Goal: Transaction & Acquisition: Purchase product/service

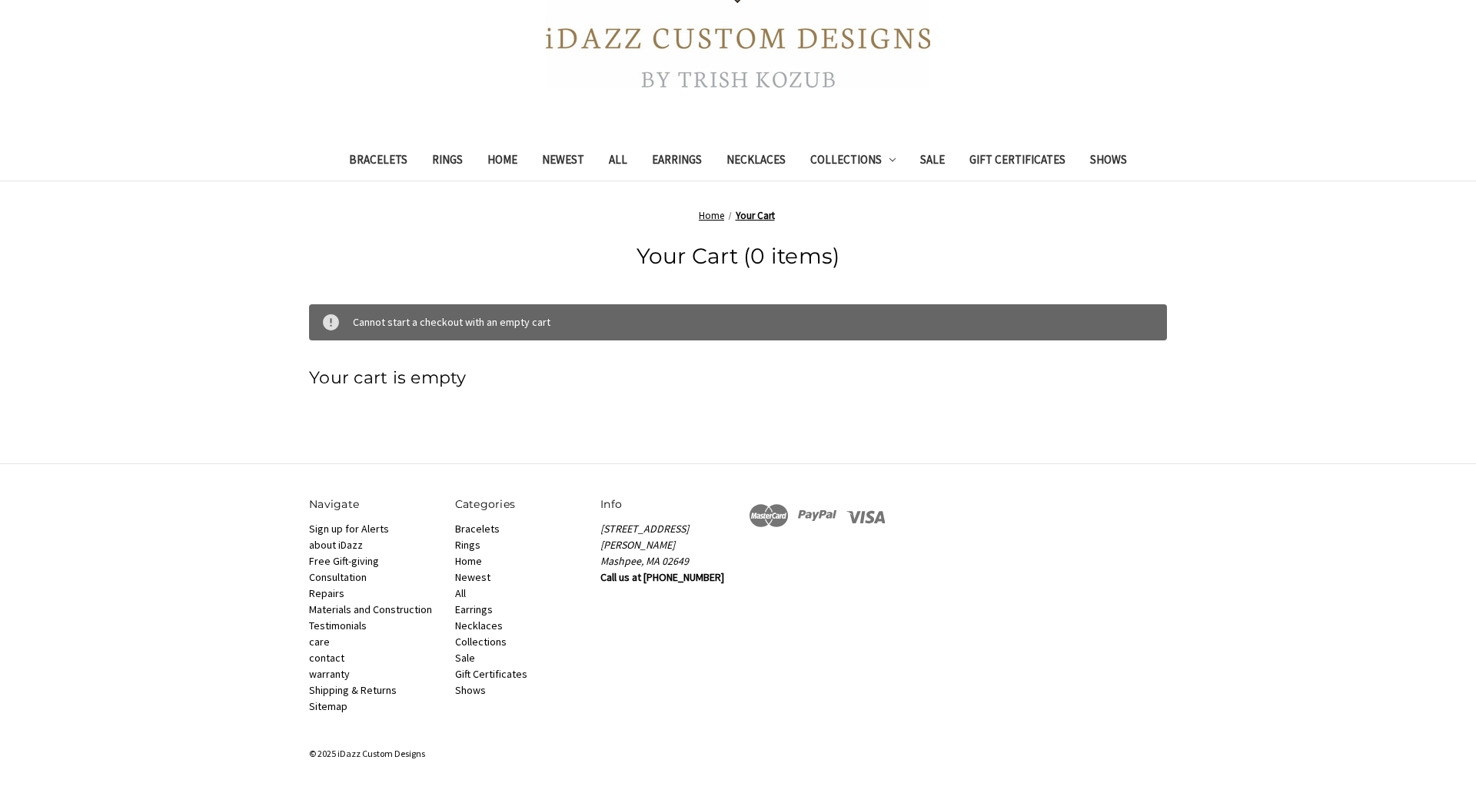
scroll to position [29, 0]
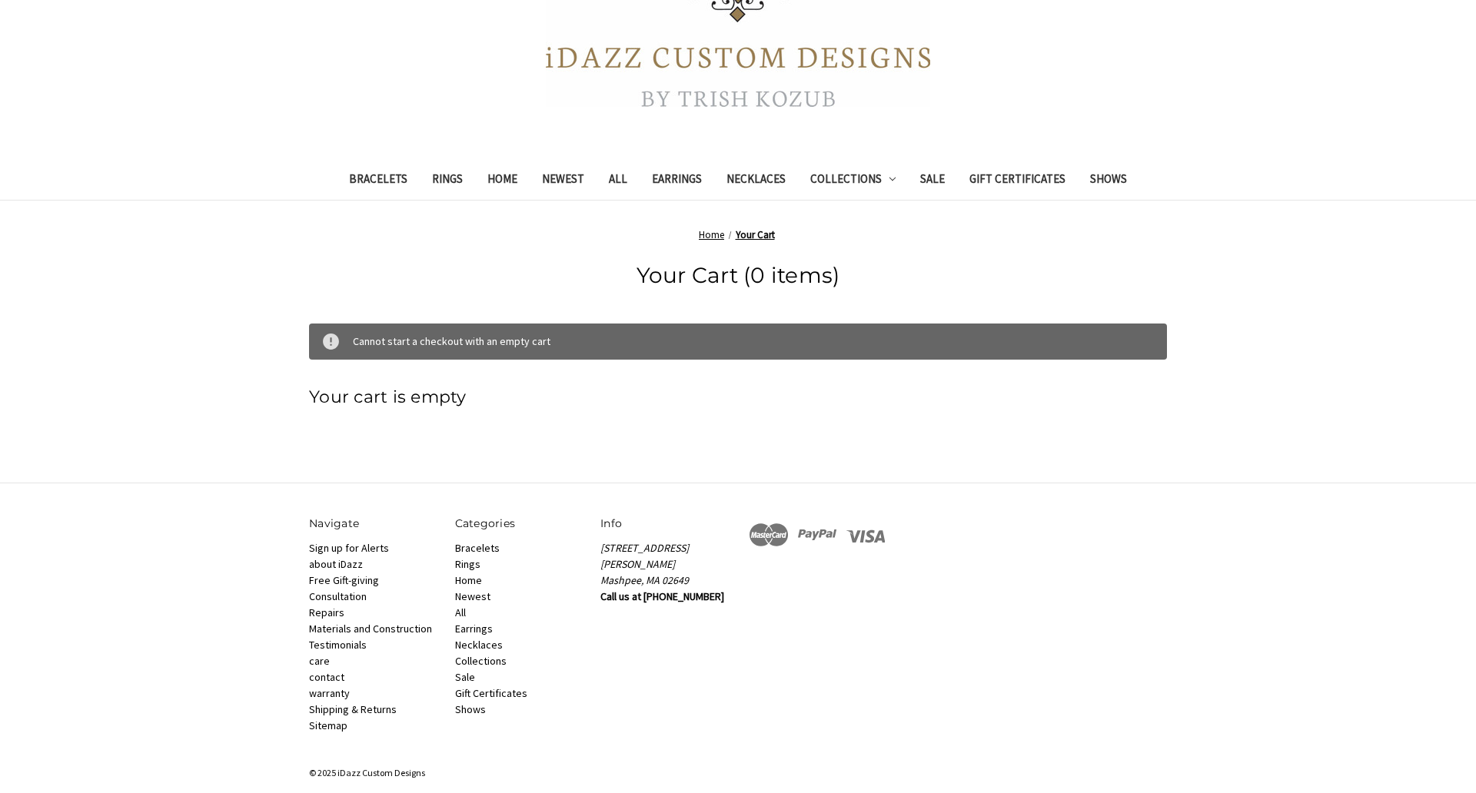
scroll to position [294, 0]
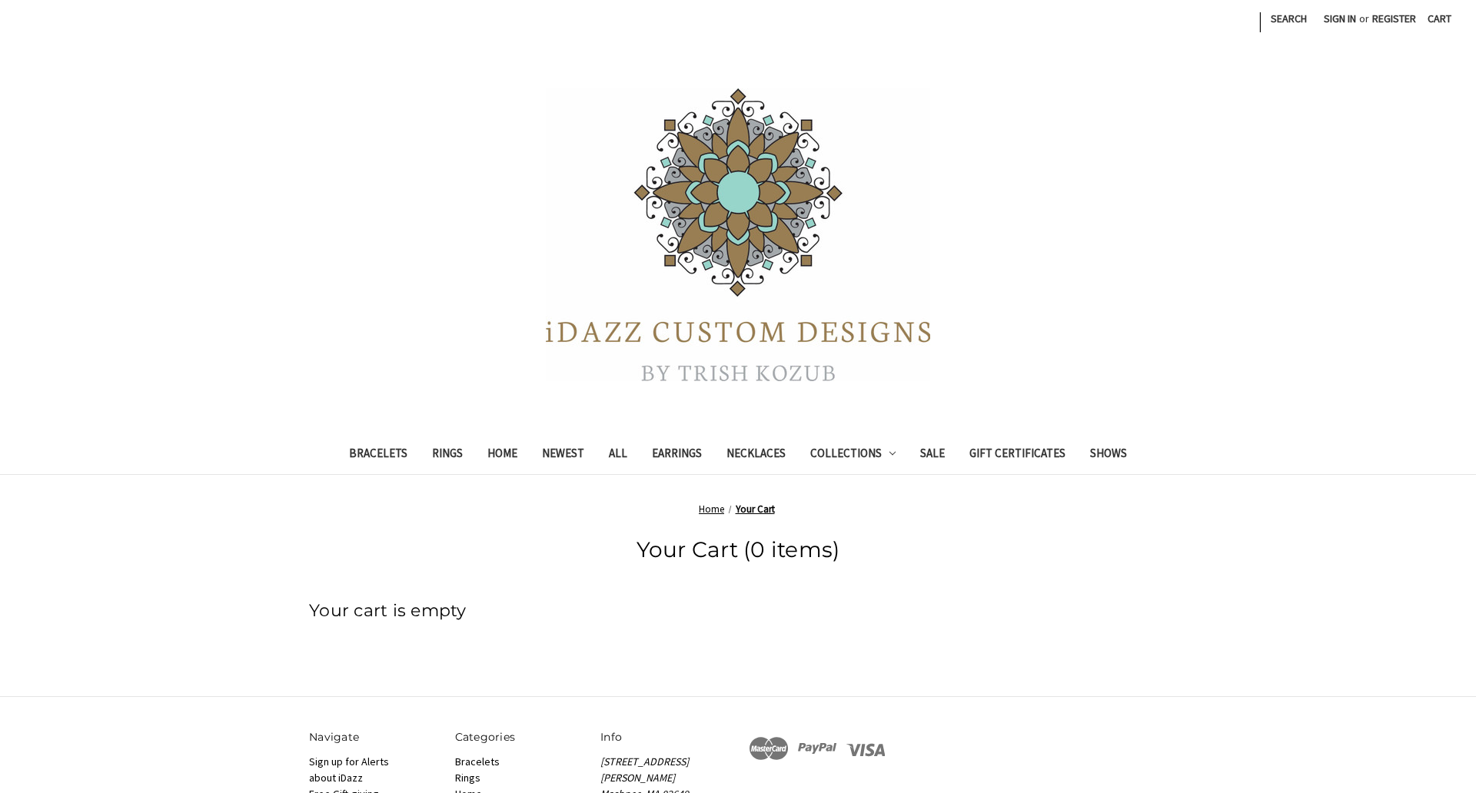
scroll to position [233, 0]
